Goal: Information Seeking & Learning: Compare options

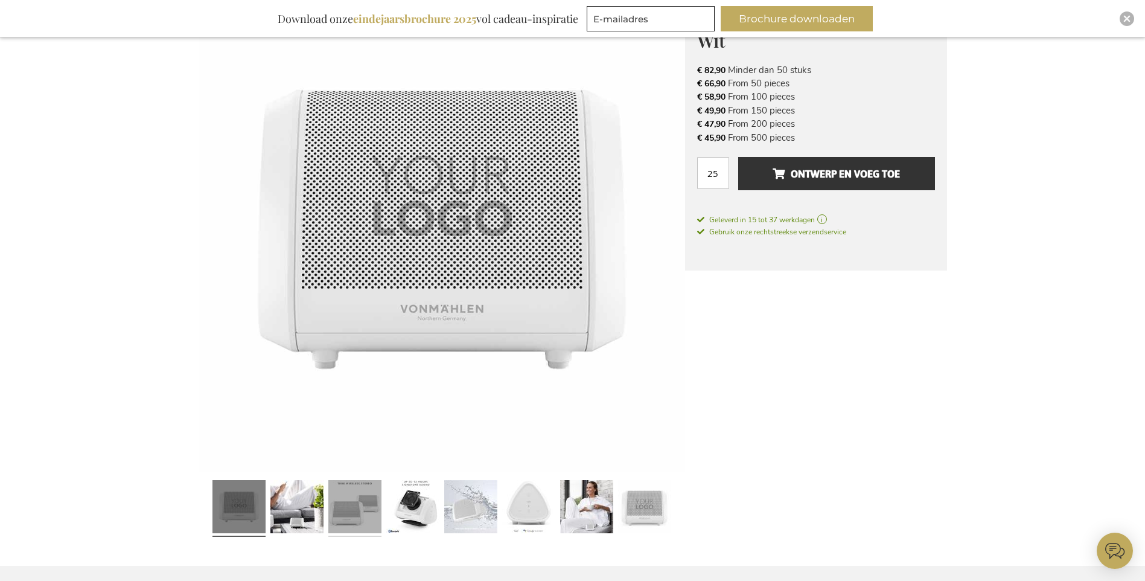
scroll to position [219, 0]
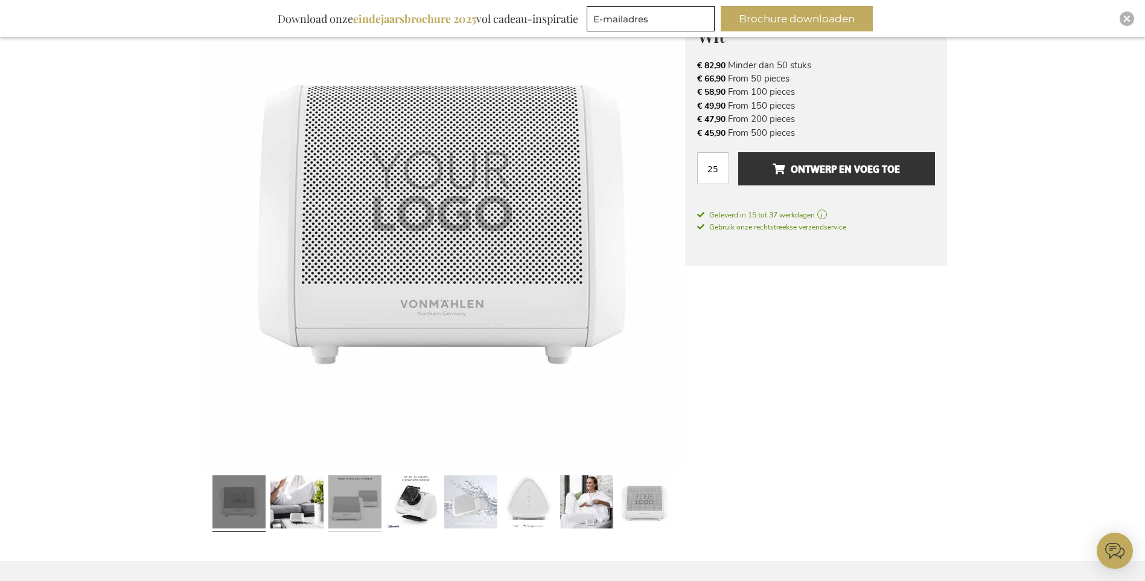
click at [365, 496] on link at bounding box center [354, 503] width 53 height 66
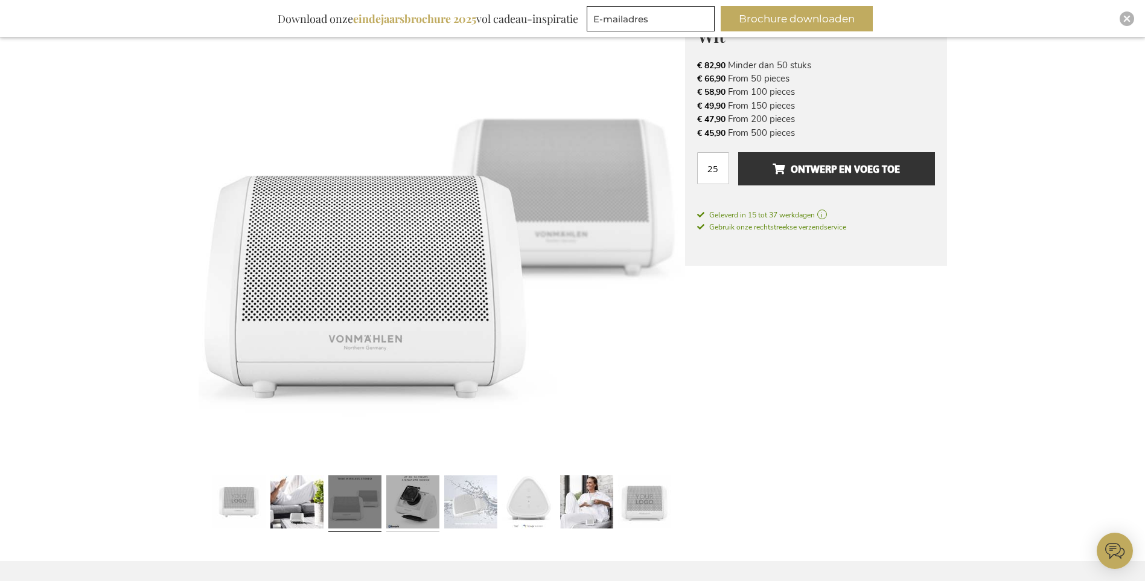
click at [419, 505] on link at bounding box center [412, 503] width 53 height 66
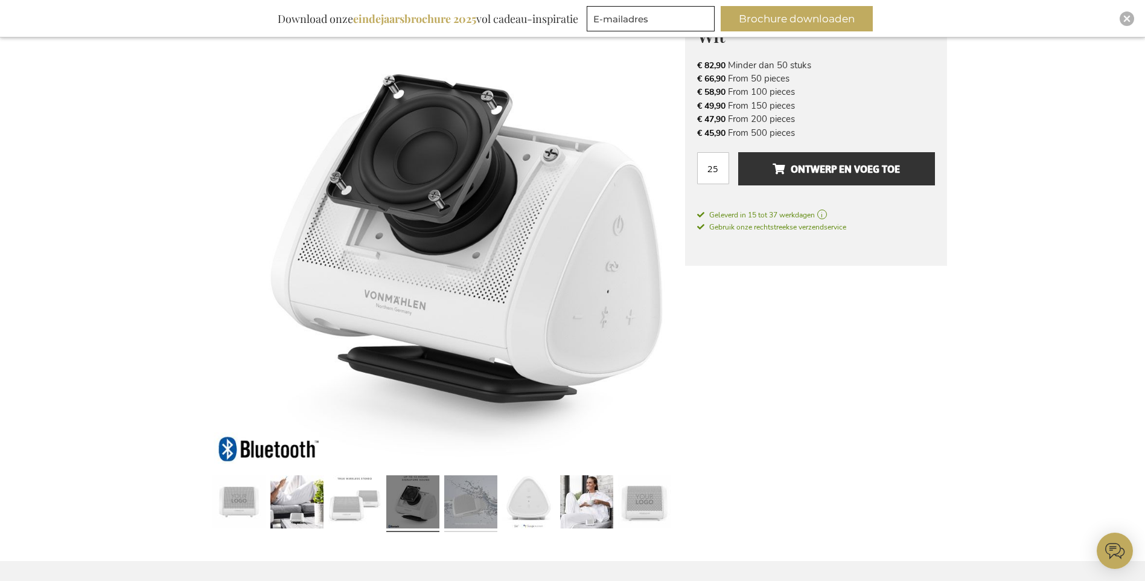
click at [476, 508] on link at bounding box center [470, 503] width 53 height 66
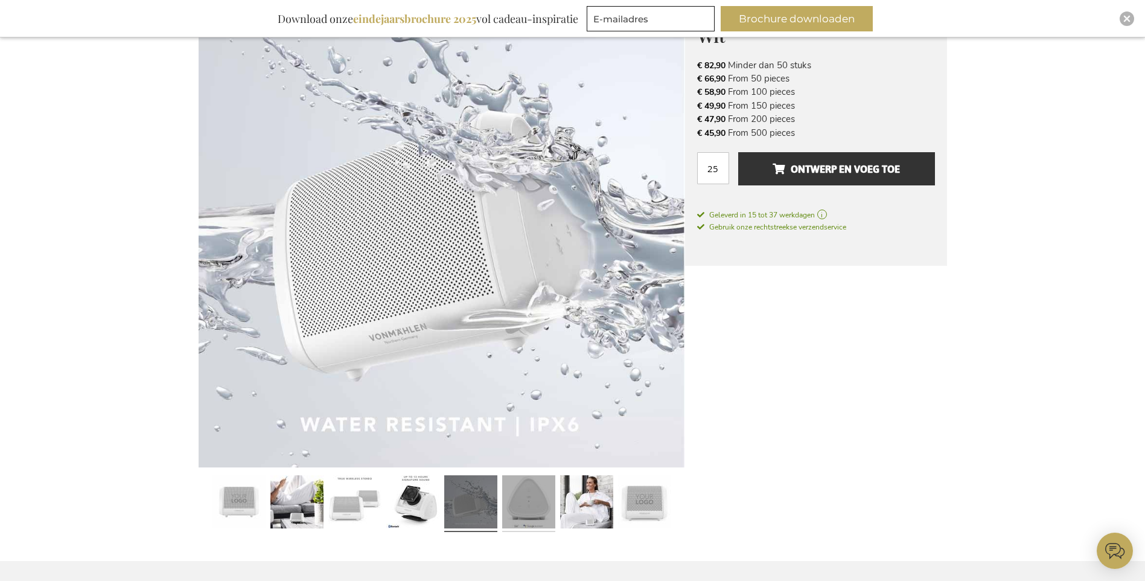
click at [504, 501] on link at bounding box center [528, 503] width 53 height 66
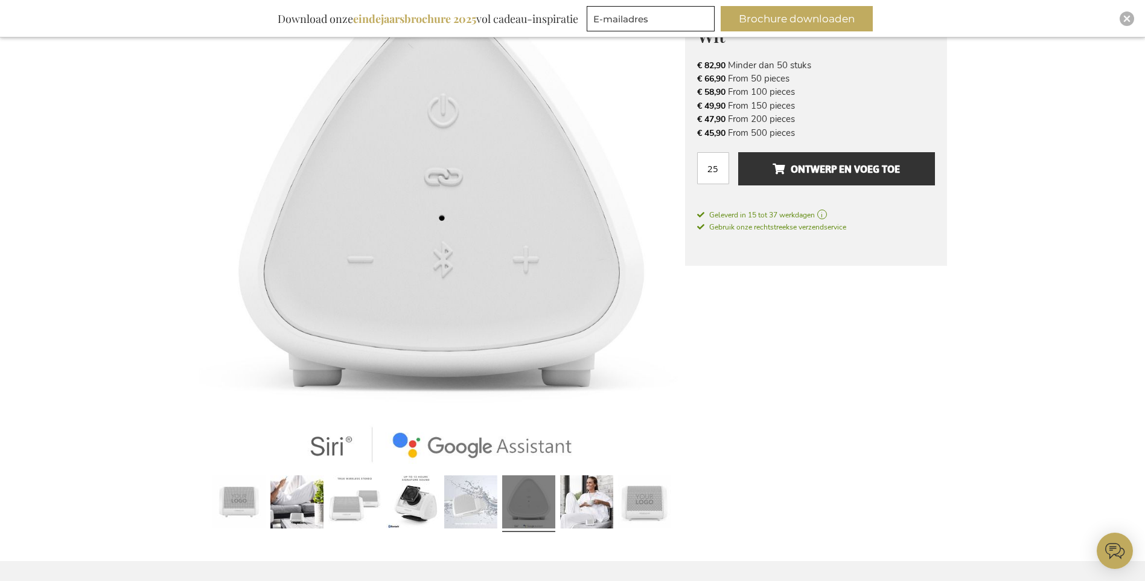
click at [517, 500] on link at bounding box center [528, 503] width 53 height 66
click at [587, 497] on link at bounding box center [586, 503] width 53 height 66
